Goal: Navigation & Orientation: Find specific page/section

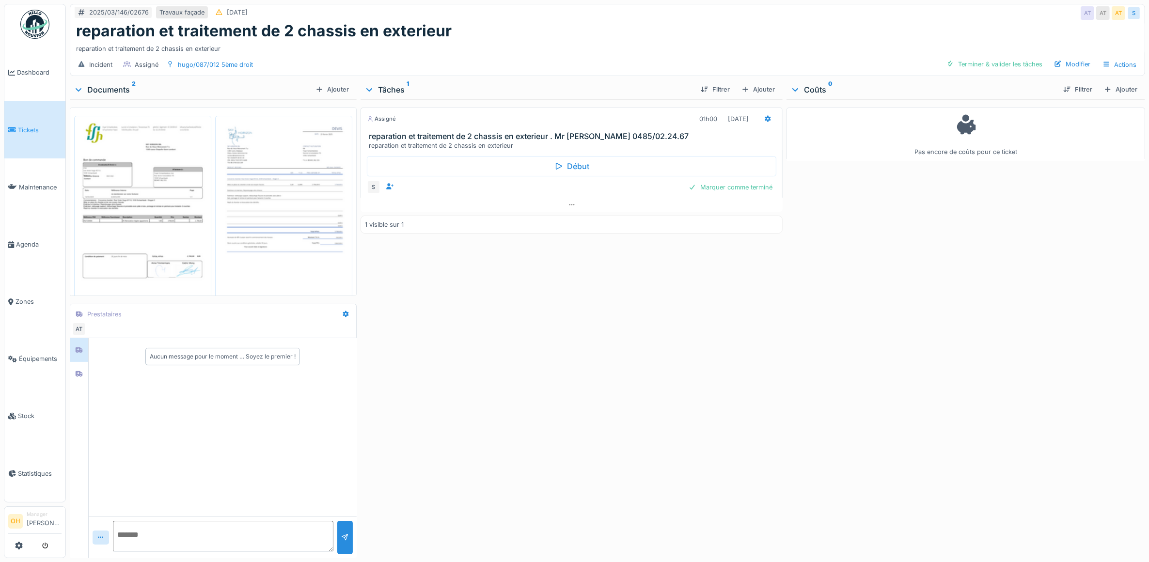
click at [159, 238] on img at bounding box center [143, 211] width 132 height 187
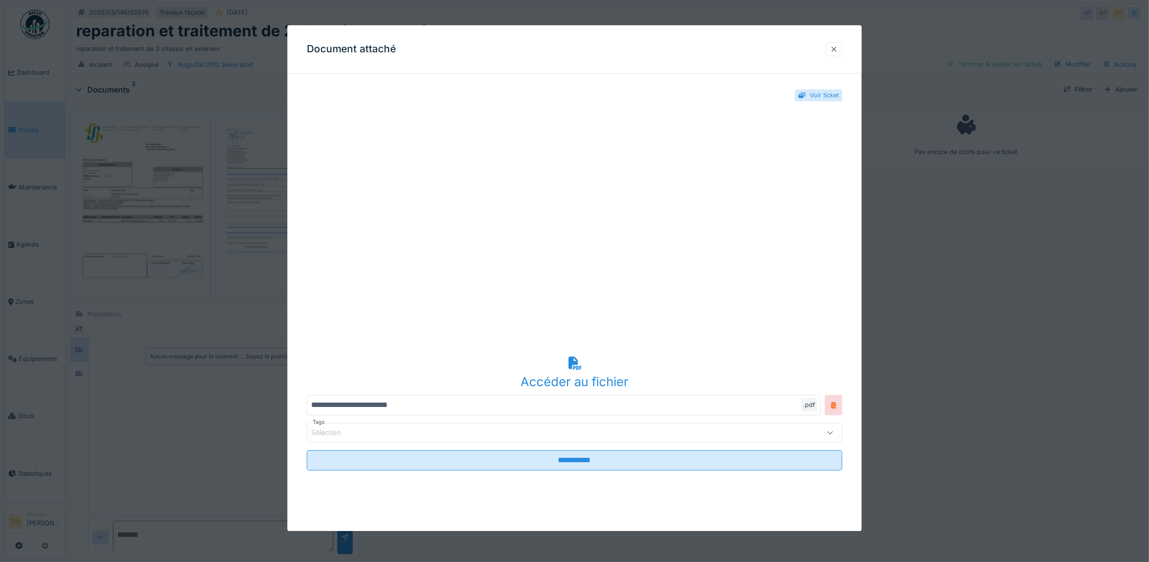
click at [842, 47] on div at bounding box center [834, 49] width 16 height 14
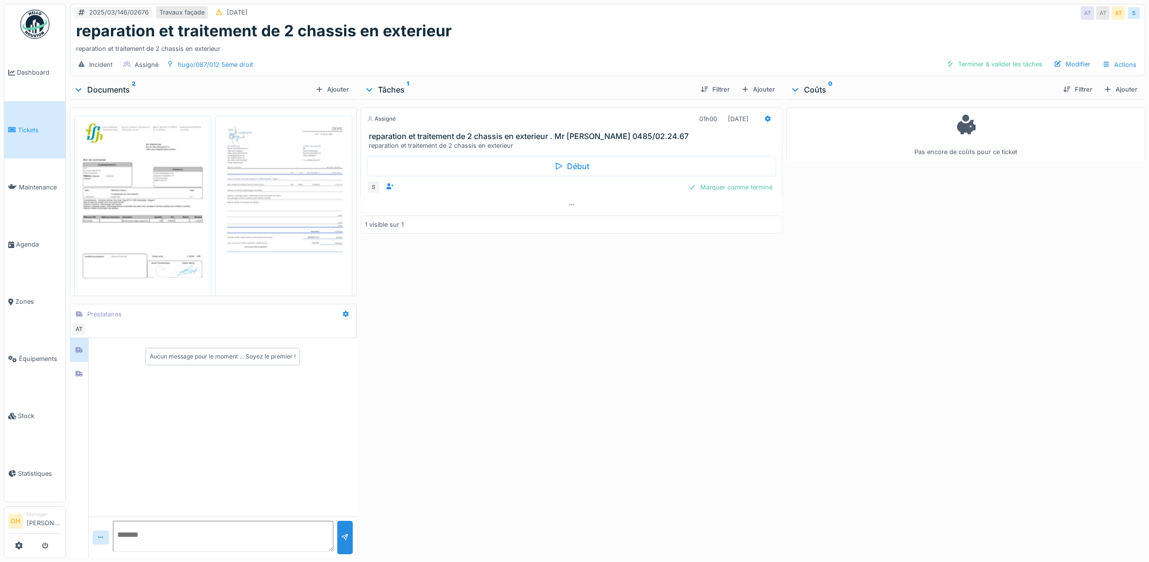
scroll to position [21, 0]
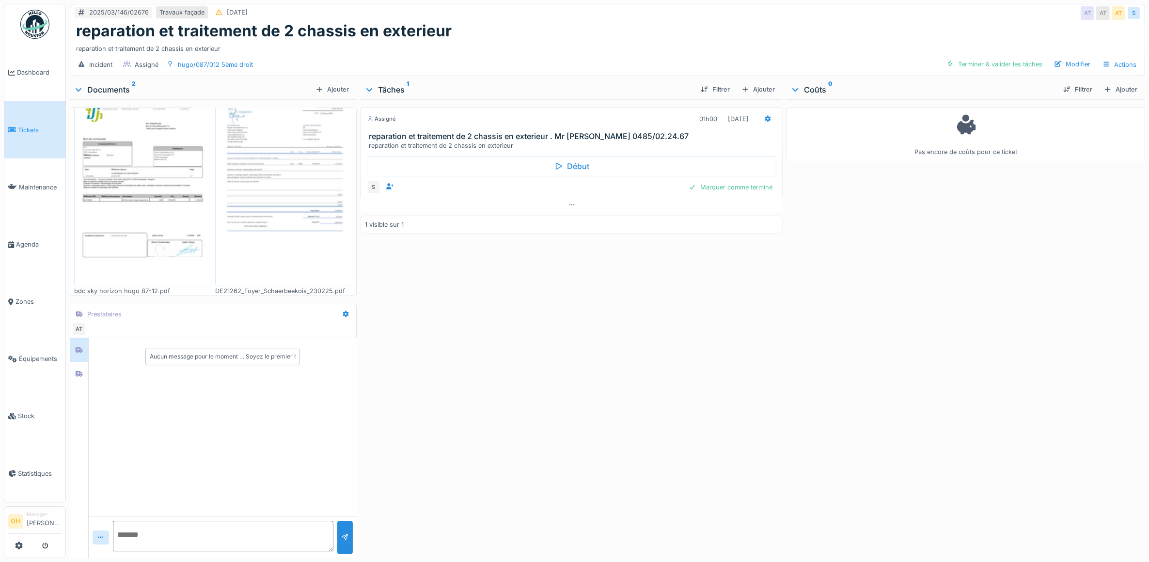
click at [68, 360] on div "2025/03/146/02676 Travaux façade 27/03/2025 AT AT AT S reparation et traitement…" at bounding box center [607, 281] width 1083 height 562
click at [75, 368] on div at bounding box center [79, 374] width 15 height 12
click at [76, 347] on icon at bounding box center [79, 350] width 8 height 6
click at [78, 371] on icon at bounding box center [79, 374] width 7 height 6
click at [77, 347] on icon at bounding box center [79, 350] width 8 height 6
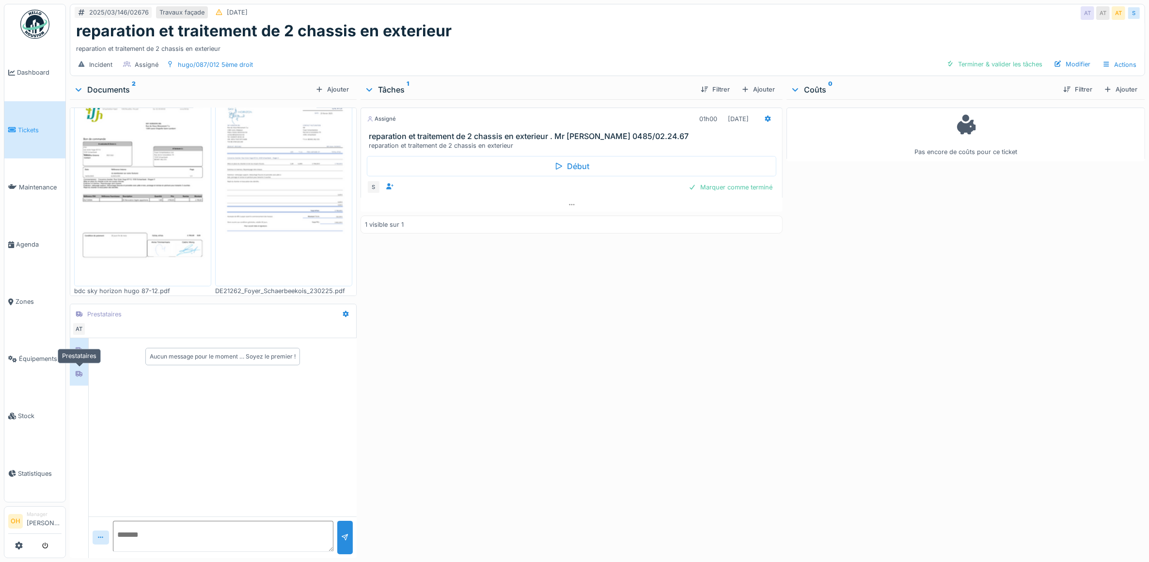
click at [86, 369] on div at bounding box center [79, 374] width 15 height 12
click at [565, 391] on div "Assigné 01h00 20/03/2025 reparation et traitement de 2 chassis en exterieur . M…" at bounding box center [571, 326] width 422 height 455
click at [151, 206] on img at bounding box center [143, 190] width 132 height 187
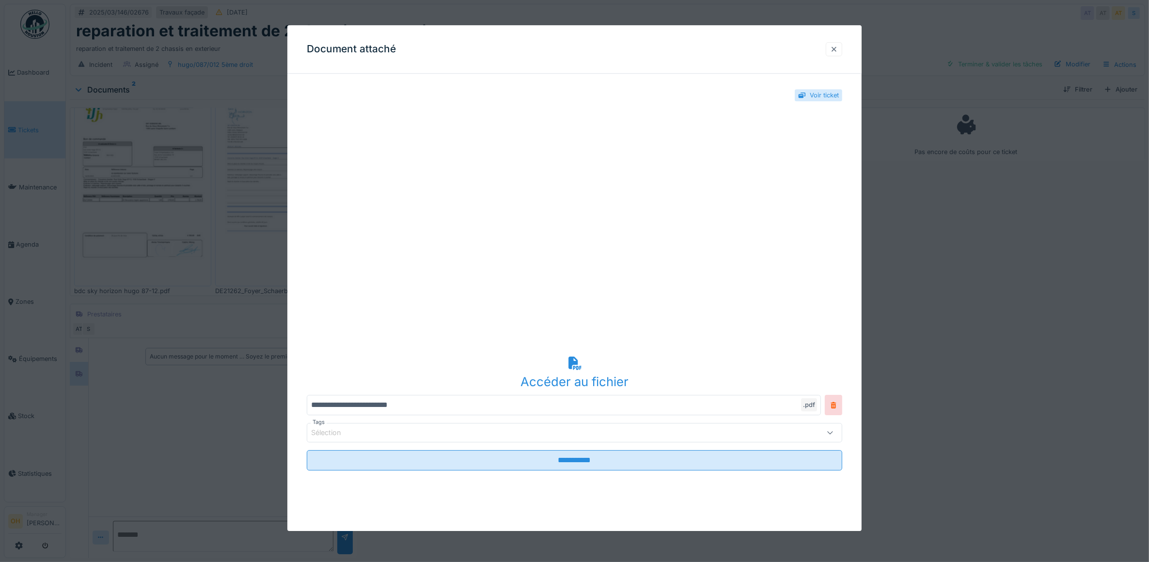
click at [842, 47] on div at bounding box center [834, 49] width 16 height 14
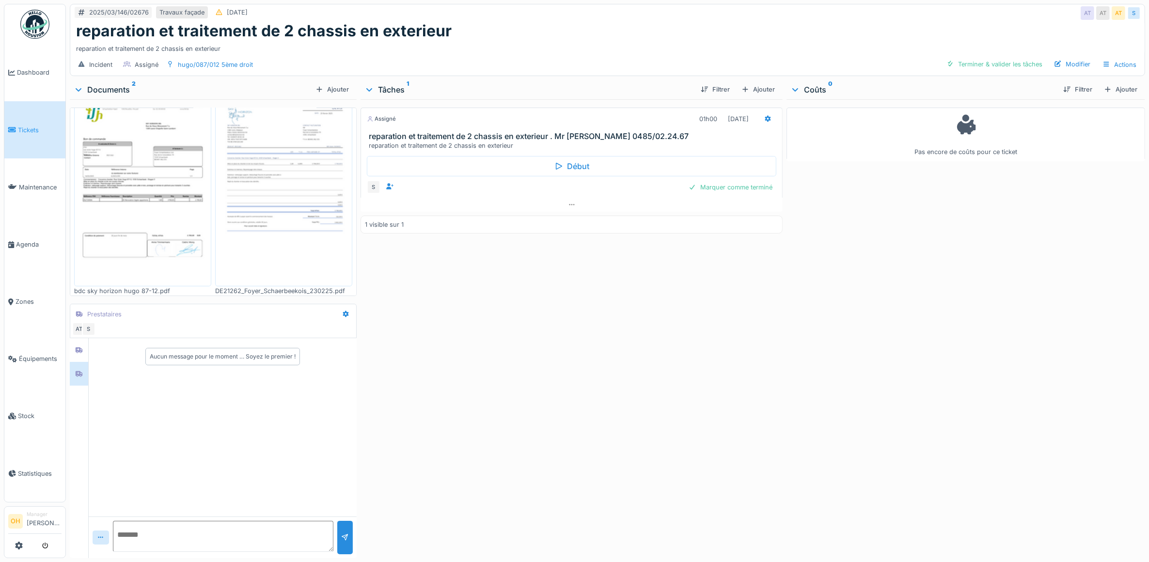
scroll to position [0, 0]
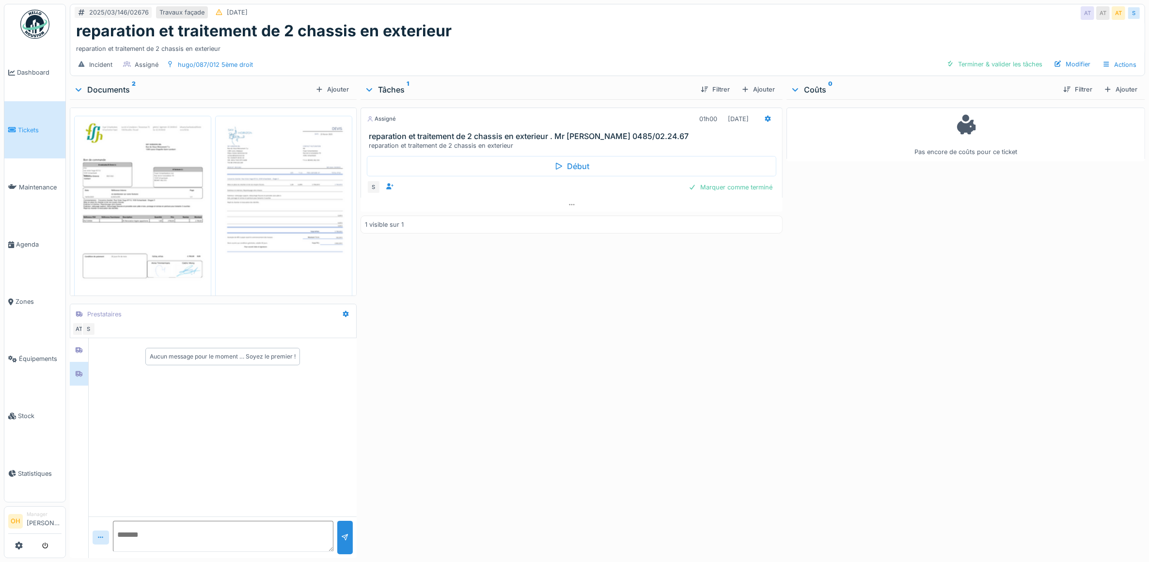
click at [151, 204] on img at bounding box center [143, 211] width 132 height 187
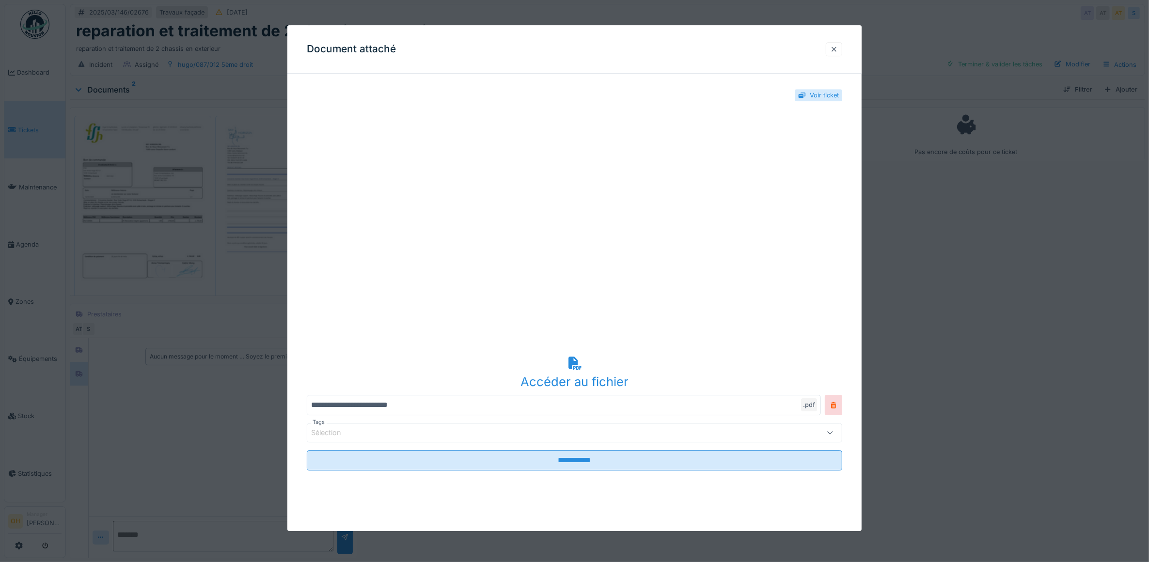
click at [838, 47] on div at bounding box center [834, 49] width 8 height 9
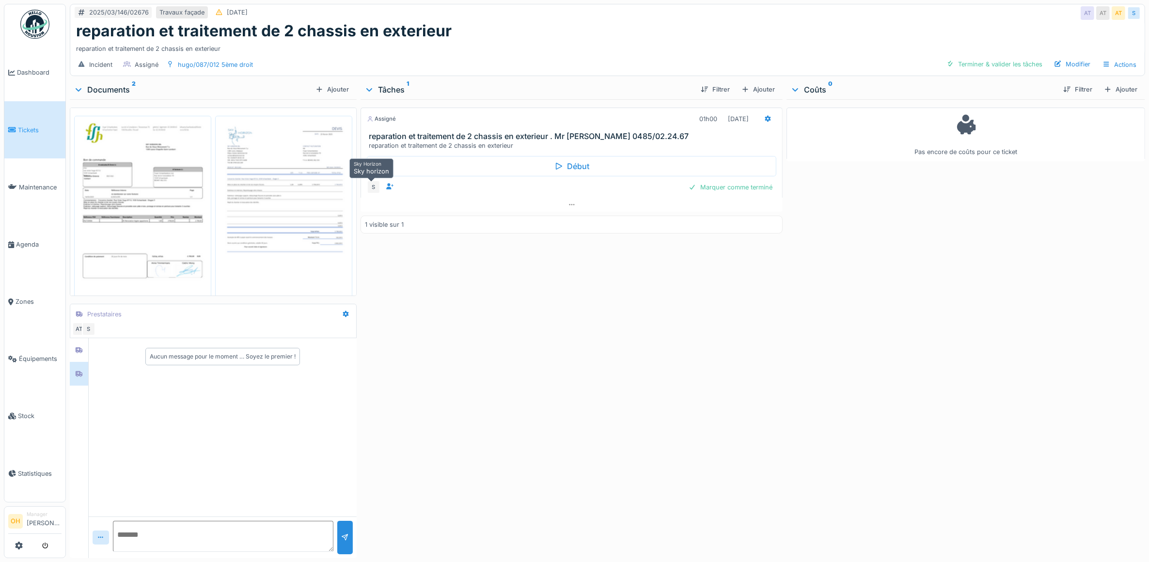
click at [367, 187] on div "S" at bounding box center [374, 187] width 14 height 14
click at [13, 547] on div at bounding box center [34, 546] width 53 height 16
click at [20, 547] on icon at bounding box center [19, 546] width 8 height 8
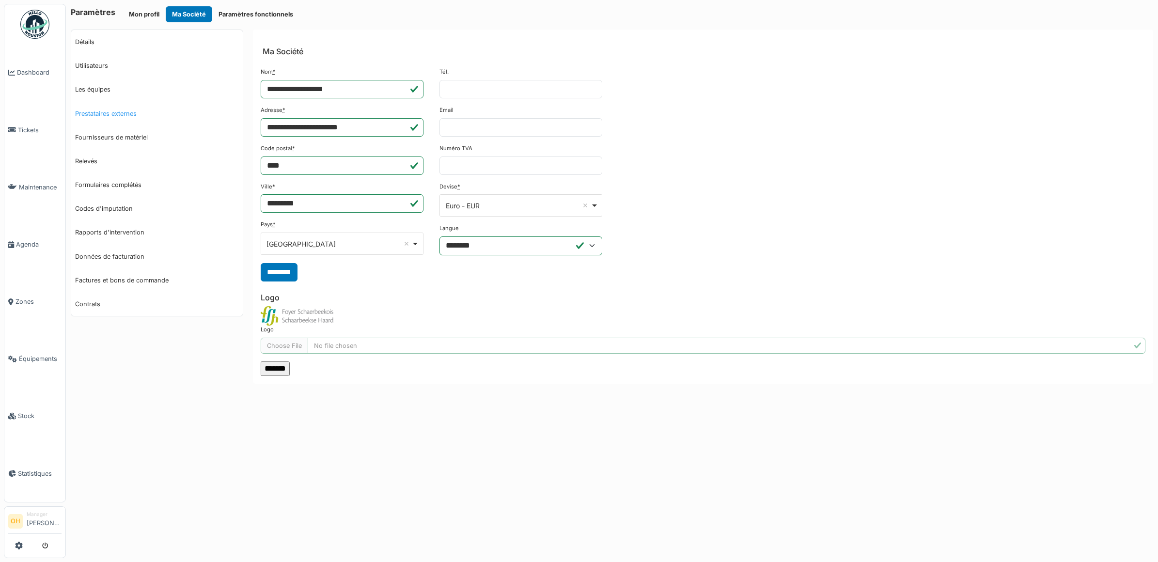
click at [121, 102] on link "Prestataires externes" at bounding box center [157, 114] width 172 height 24
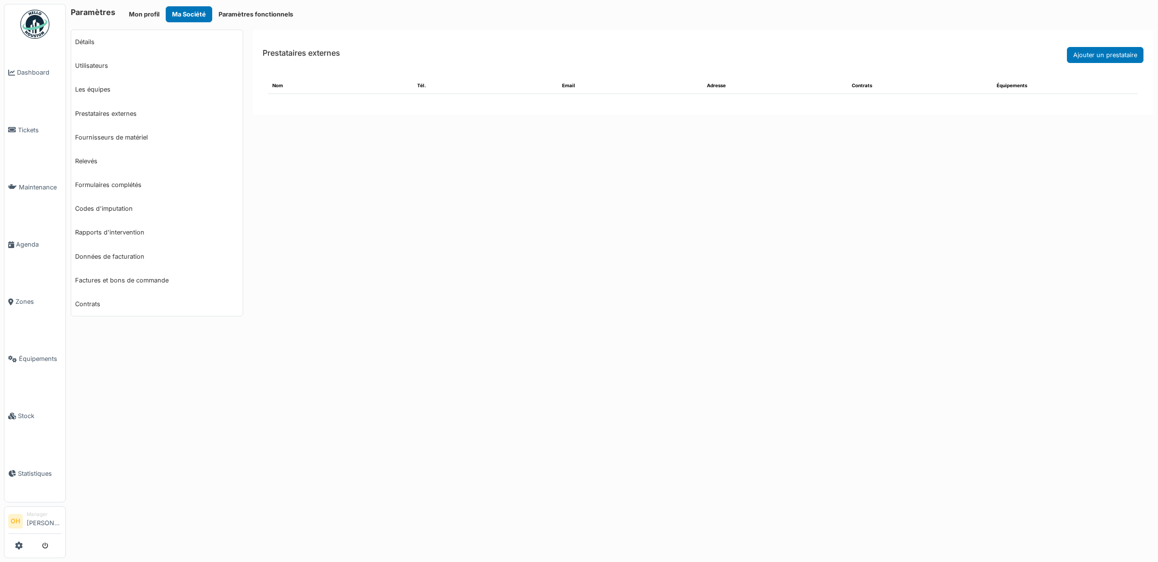
select select "***"
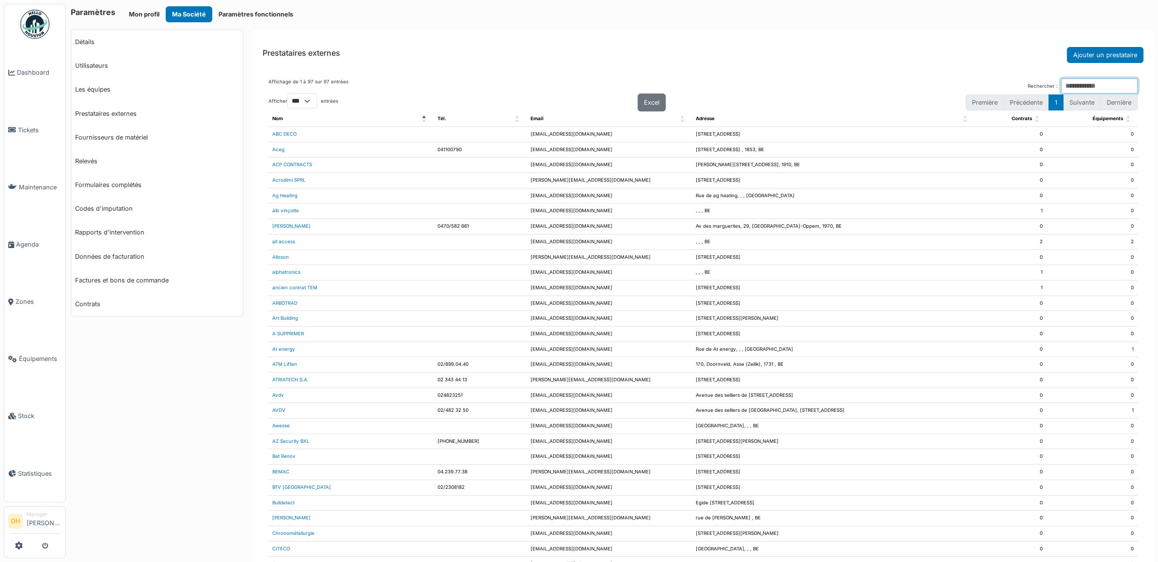
click at [1061, 88] on input "Rechercher :" at bounding box center [1099, 85] width 77 height 15
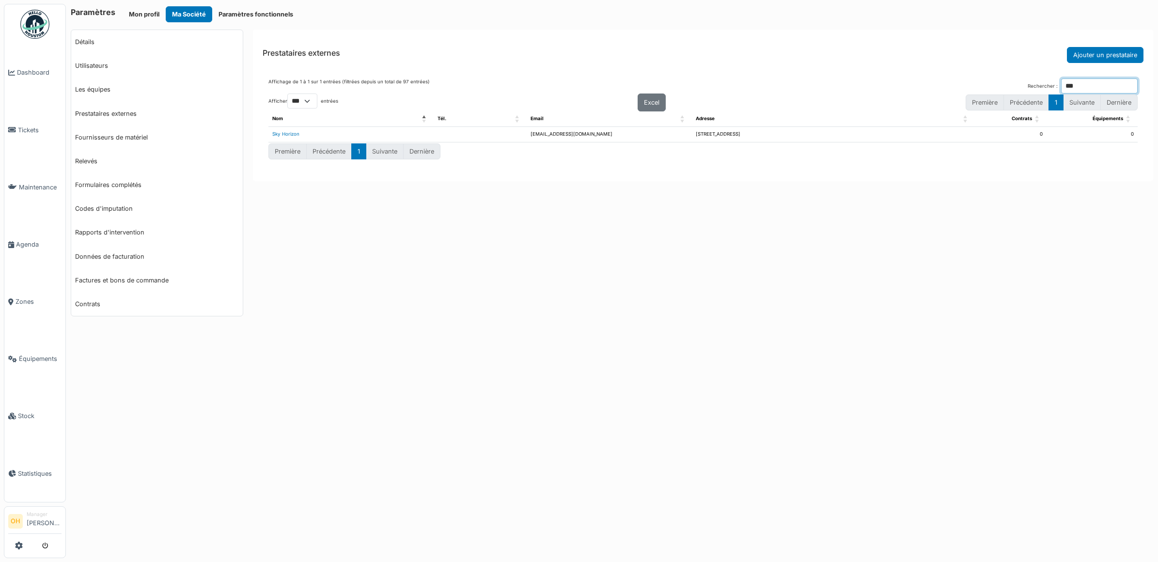
type input "***"
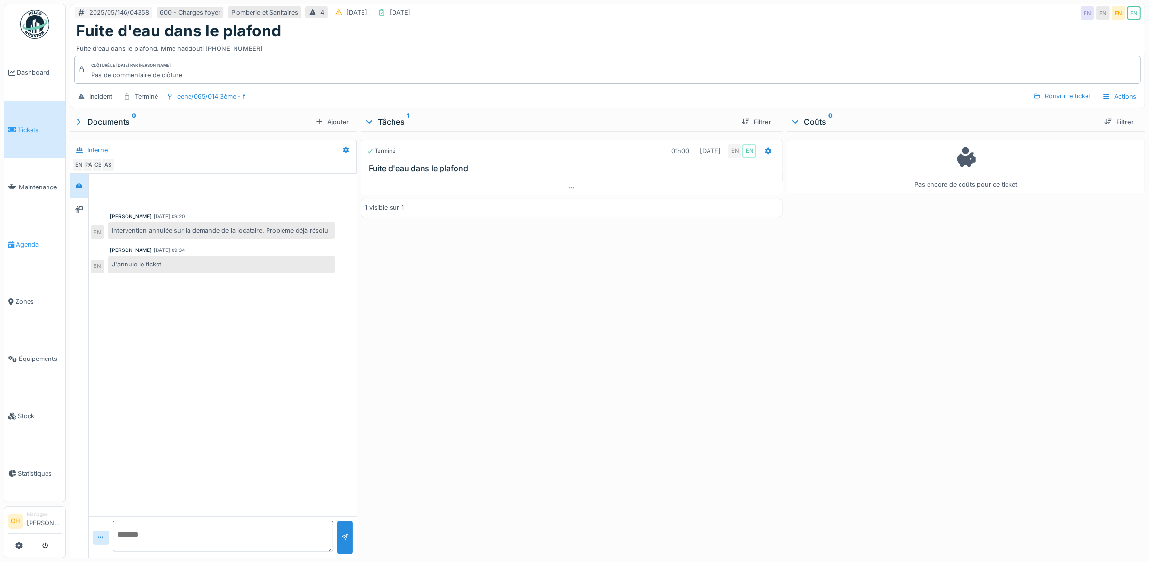
scroll to position [9, 0]
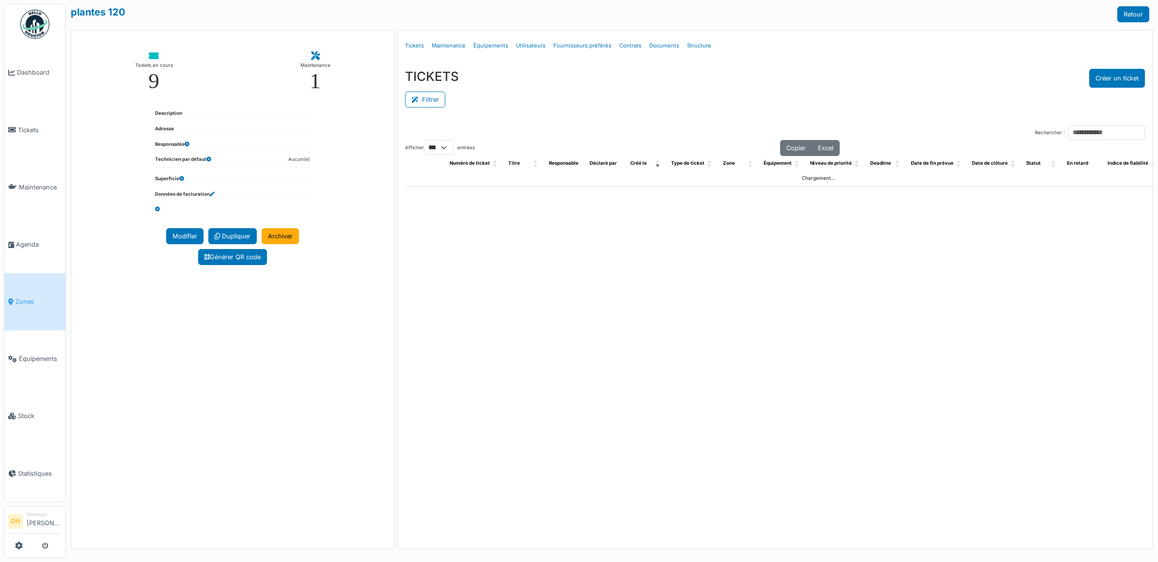
select select "***"
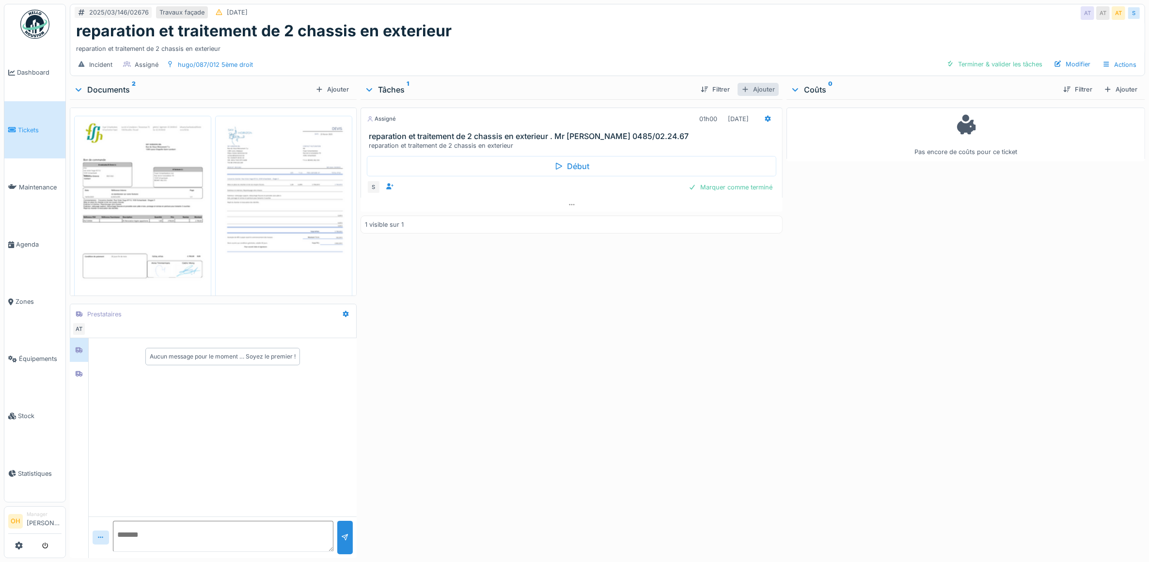
click at [758, 84] on div "Ajouter" at bounding box center [757, 89] width 41 height 13
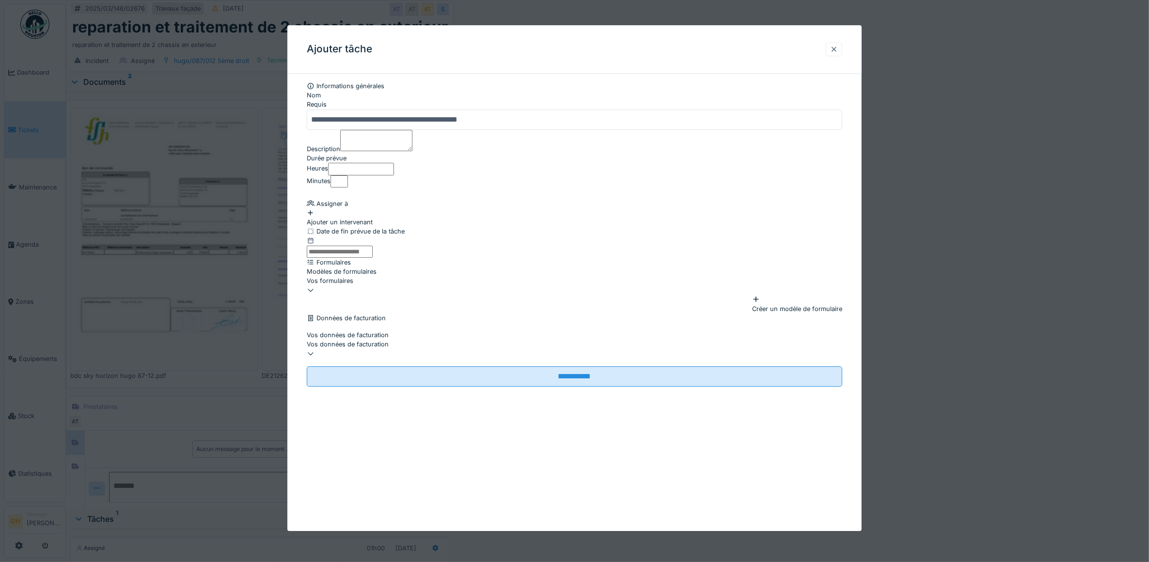
click at [838, 49] on div at bounding box center [834, 49] width 8 height 9
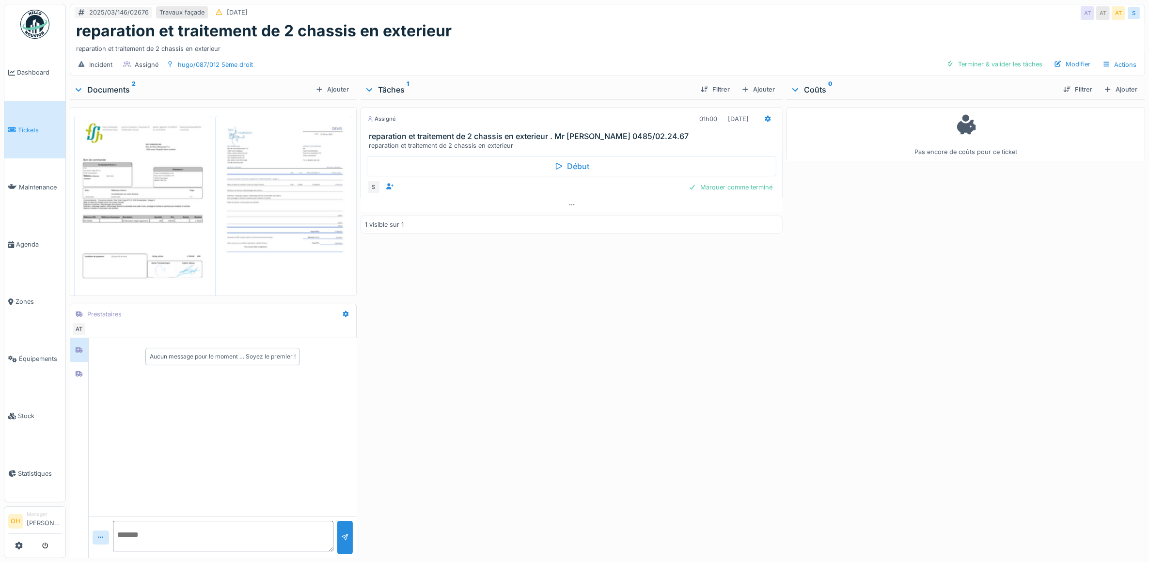
click at [313, 160] on img at bounding box center [284, 211] width 132 height 187
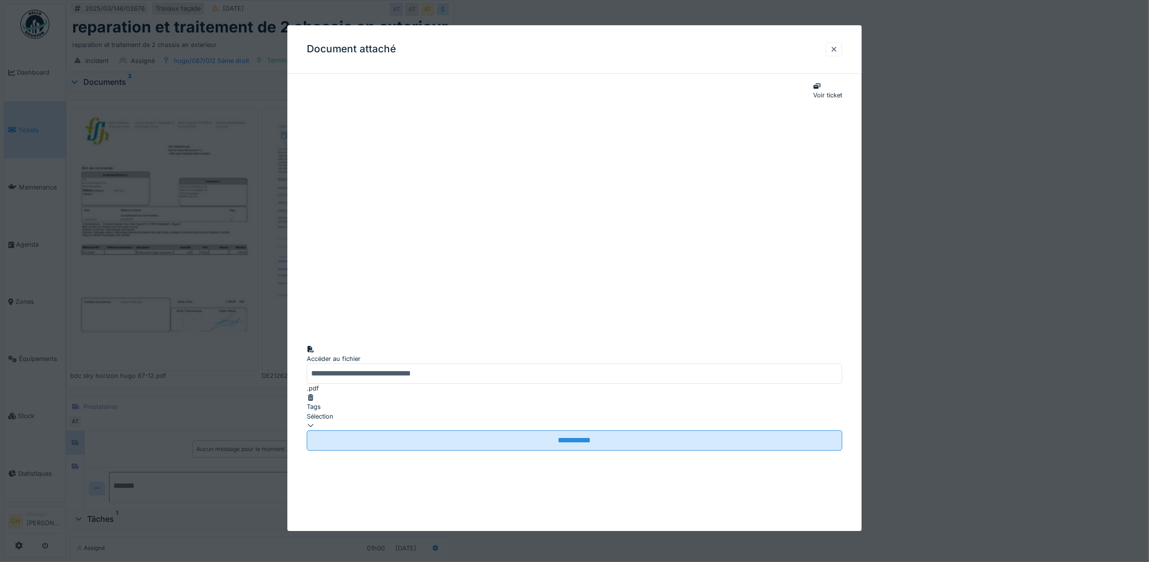
click at [842, 45] on div at bounding box center [834, 49] width 16 height 14
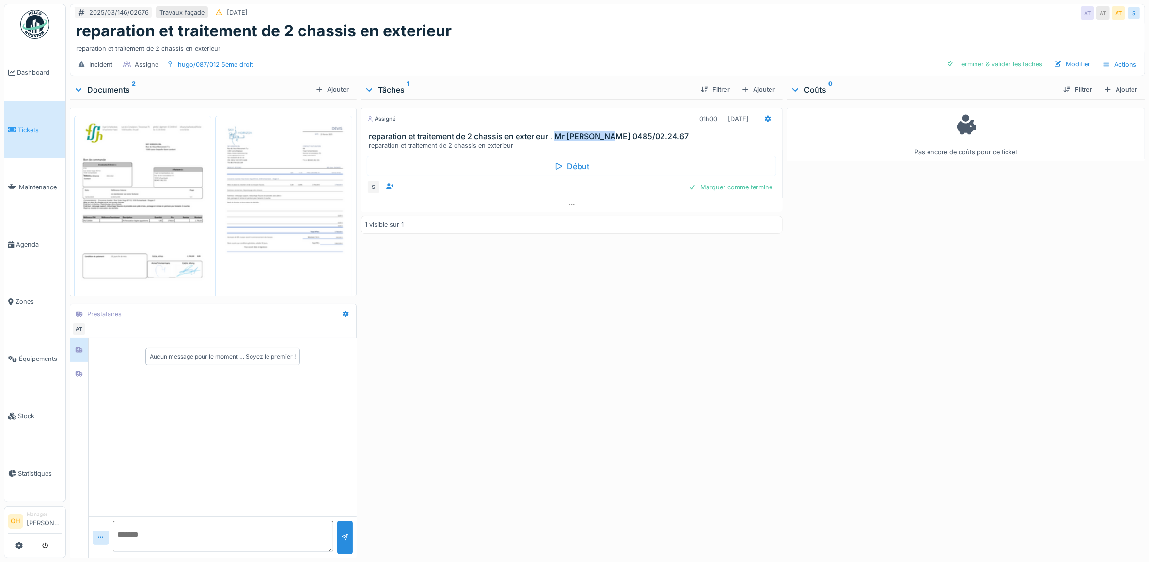
drag, startPoint x: 555, startPoint y: 136, endPoint x: 605, endPoint y: 138, distance: 49.9
click at [605, 138] on h3 "reparation et traitement de 2 chassis en exterieur . Mr Balkayan 0485/02.24.67" at bounding box center [574, 136] width 410 height 9
click at [584, 132] on h3 "reparation et traitement de 2 chassis en exterieur . Mr Balkayan 0485/02.24.67" at bounding box center [574, 136] width 410 height 9
